Goal: Find specific page/section: Find specific page/section

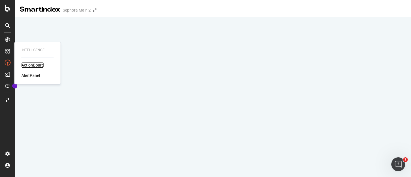
click at [35, 66] on div "ActionBoard" at bounding box center [32, 65] width 23 height 6
